Goal: Information Seeking & Learning: Learn about a topic

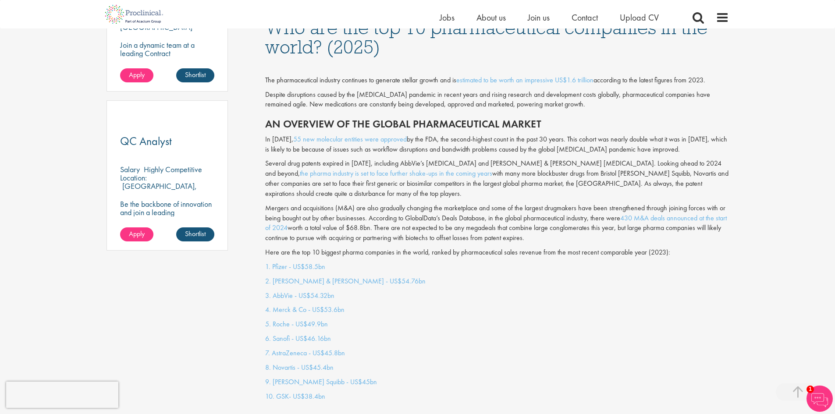
scroll to position [658, 0]
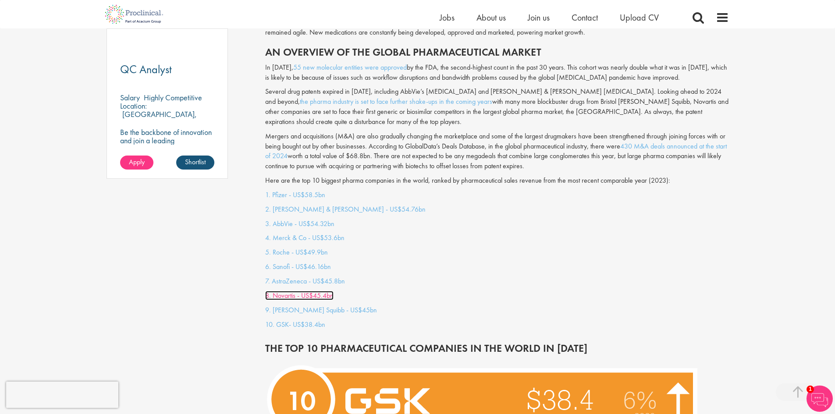
click at [303, 291] on link "8. Novartis - US$45.4bn" at bounding box center [299, 295] width 68 height 9
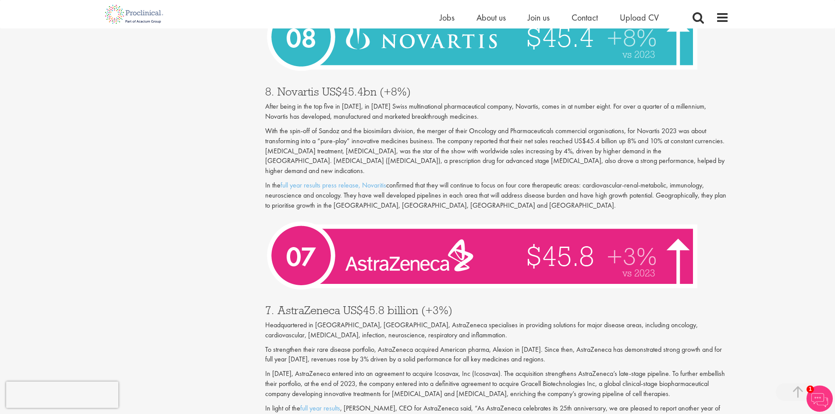
scroll to position [1343, 0]
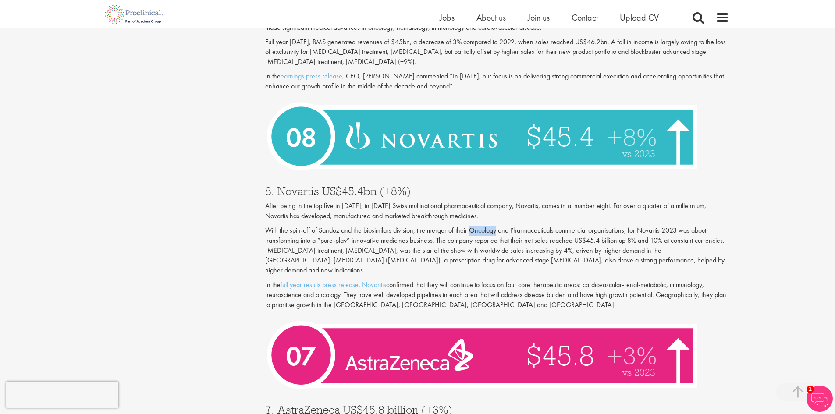
drag, startPoint x: 470, startPoint y: 217, endPoint x: 495, endPoint y: 220, distance: 25.2
click at [495, 226] on p "With the spin-off of Sandoz and the biosimilars division, the merger of their O…" at bounding box center [497, 251] width 464 height 50
copy p "Oncology"
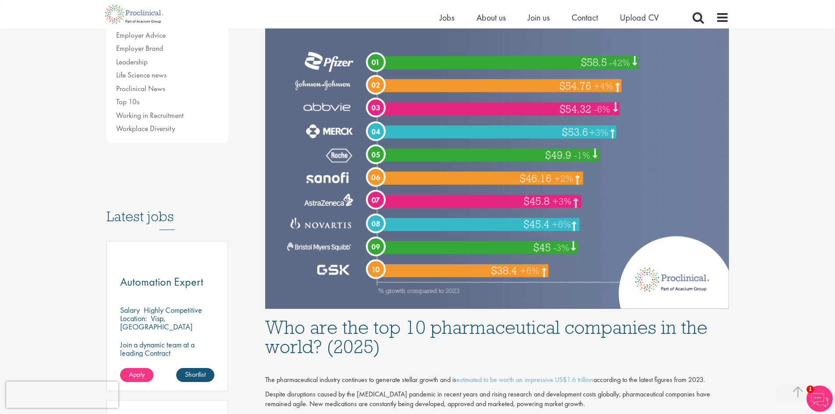
scroll to position [291, 0]
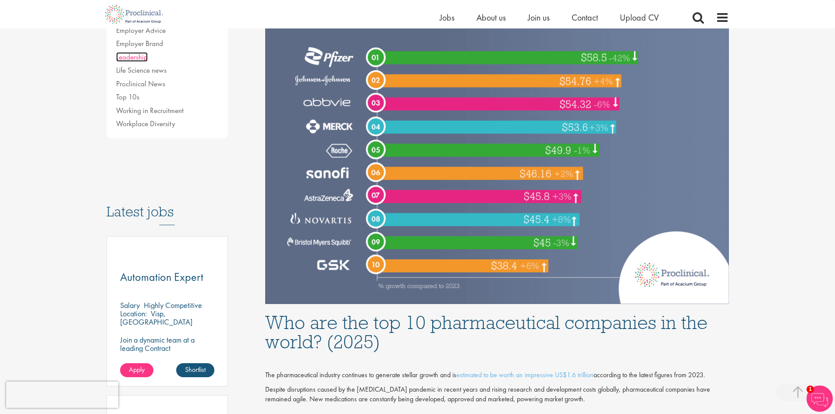
click at [130, 52] on link "Leadership" at bounding box center [132, 57] width 32 height 10
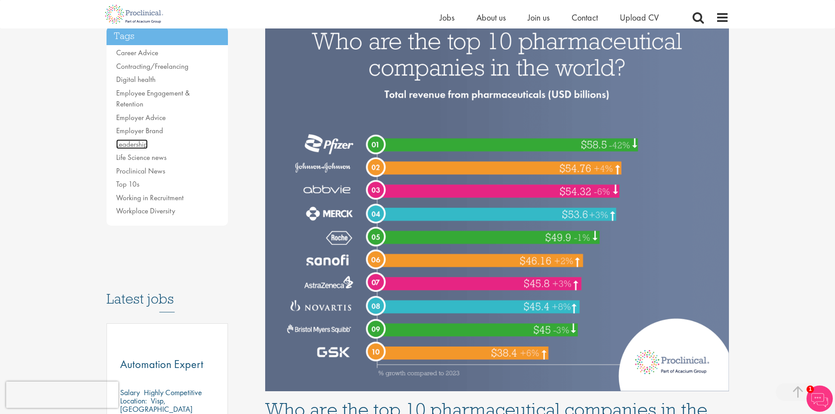
scroll to position [203, 0]
